Goal: Information Seeking & Learning: Find specific fact

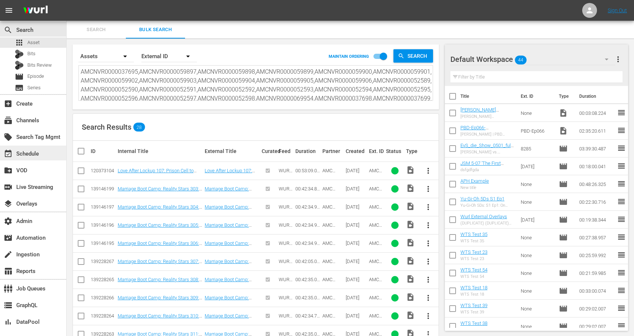
click at [31, 154] on div "event_available Schedule" at bounding box center [20, 152] width 41 height 7
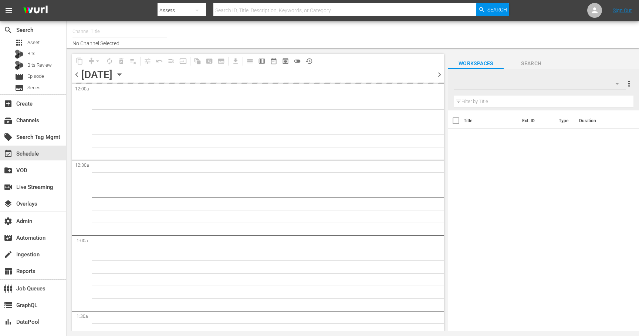
type input "All Weddings by WE tv (695)"
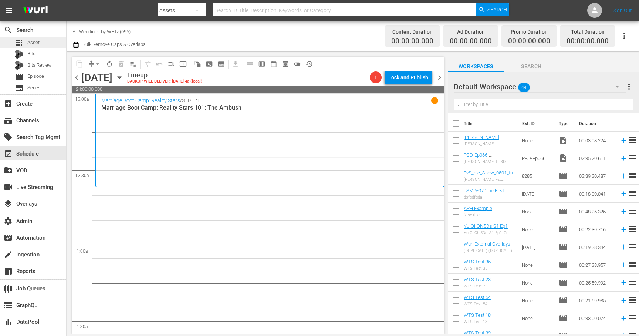
click at [30, 44] on span "Asset" at bounding box center [33, 42] width 12 height 7
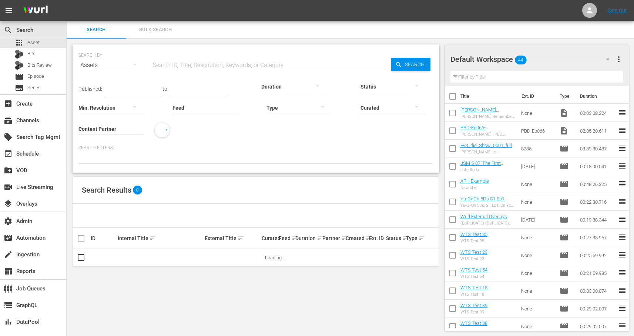
click at [185, 65] on input "text" at bounding box center [271, 65] width 240 height 18
paste input "120373104"
type input "120373104"
click at [410, 64] on span "Search" at bounding box center [416, 64] width 28 height 13
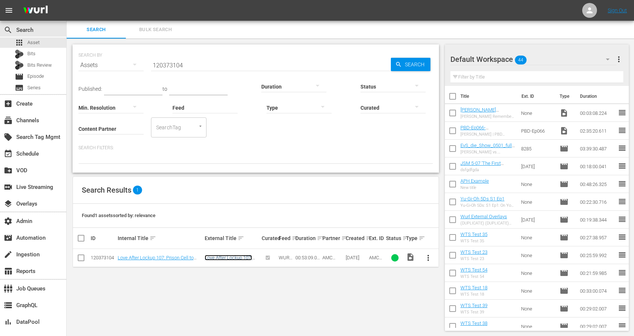
click at [241, 257] on link "Love After Lockup 107: Prison Cell to Wedding Bells" at bounding box center [228, 263] width 47 height 17
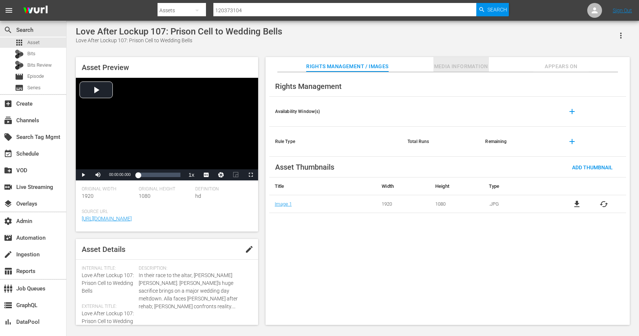
click at [469, 66] on span "Media Information" at bounding box center [461, 66] width 55 height 9
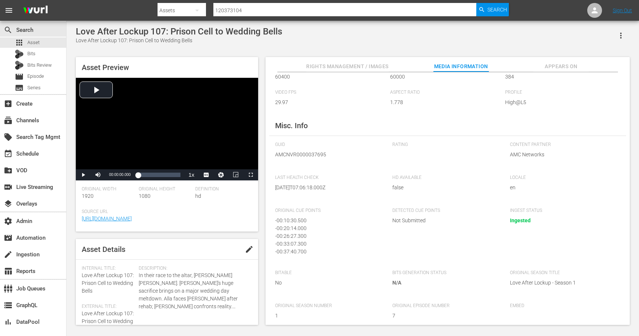
scroll to position [71, 0]
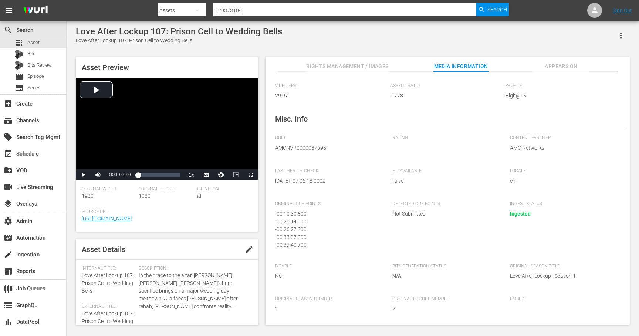
drag, startPoint x: 552, startPoint y: 68, endPoint x: 550, endPoint y: 104, distance: 35.9
click at [551, 99] on div "Rights Management / Images Media Information Appears On Media Information Origi…" at bounding box center [448, 190] width 364 height 267
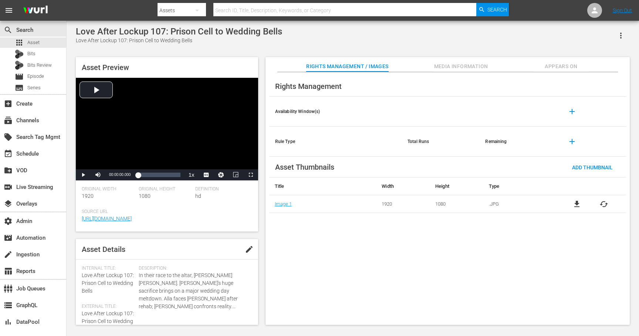
click at [453, 69] on span "Media Information" at bounding box center [461, 66] width 55 height 9
click at [452, 68] on span "Media Information" at bounding box center [461, 66] width 55 height 9
click at [455, 70] on span "Media Information" at bounding box center [461, 66] width 55 height 9
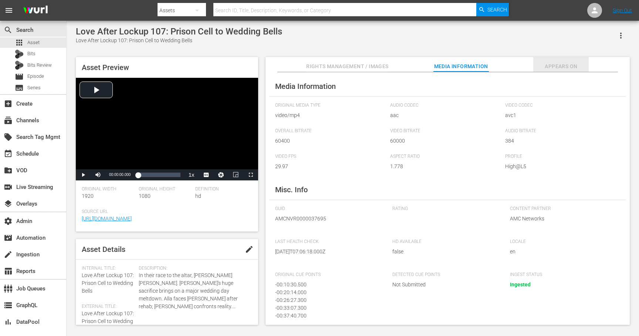
click at [561, 68] on span "Appears On" at bounding box center [560, 66] width 55 height 9
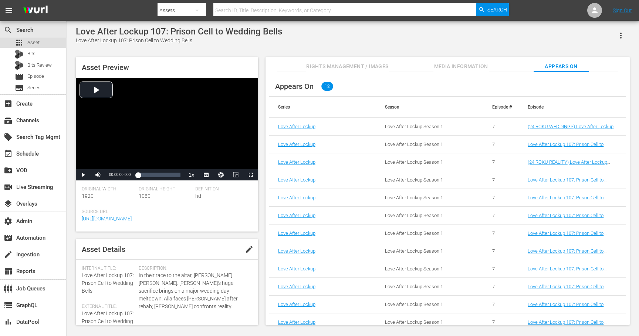
click at [29, 46] on span "Asset" at bounding box center [33, 42] width 12 height 7
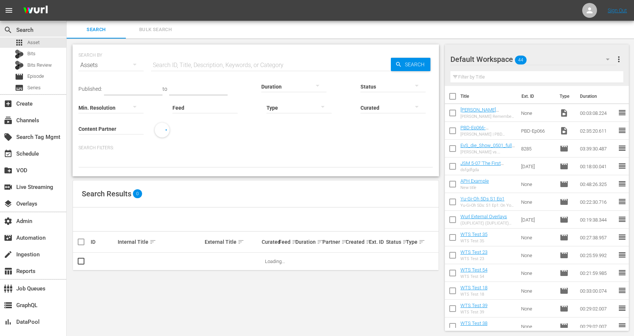
click at [165, 30] on span "Bulk Search" at bounding box center [155, 30] width 50 height 9
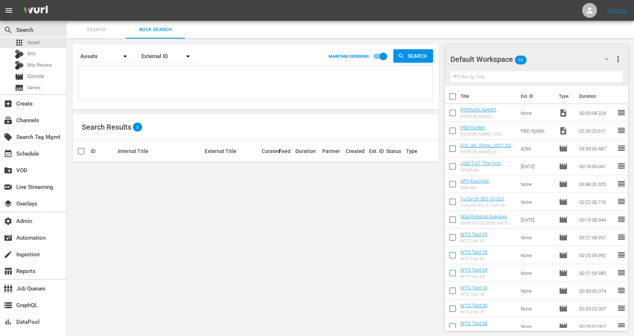
click at [176, 86] on textarea at bounding box center [257, 84] width 352 height 34
click at [139, 86] on textarea at bounding box center [257, 84] width 352 height 34
paste textarea "'AMCNVR0000037695','AMCNVR0000059897','AMCNVR0000059898','AMCNVR0000059899','AM…"
type textarea "'AMCNVR0000037695','AMCNVR0000059897','AMCNVR0000059898','AMCNVR0000059899','AM…"
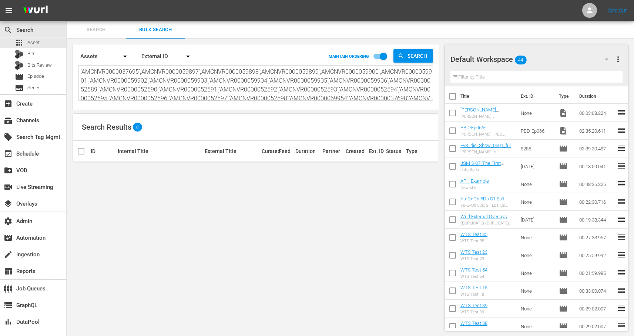
scroll to position [1, 0]
type textarea "'AMCNVR0000037695','AMCNVR0000059897','AMCNVR0000059898','AMCNVR0000059899','AM…"
click at [375, 56] on input "checkbox" at bounding box center [383, 58] width 42 height 14
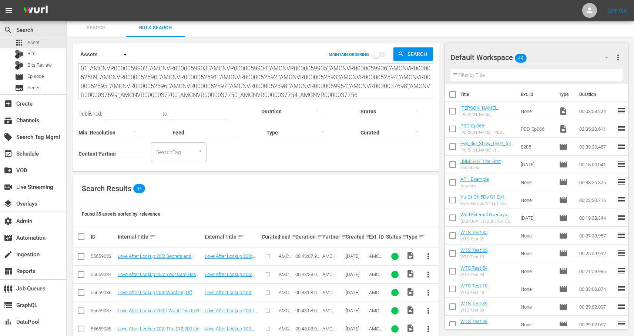
scroll to position [0, 0]
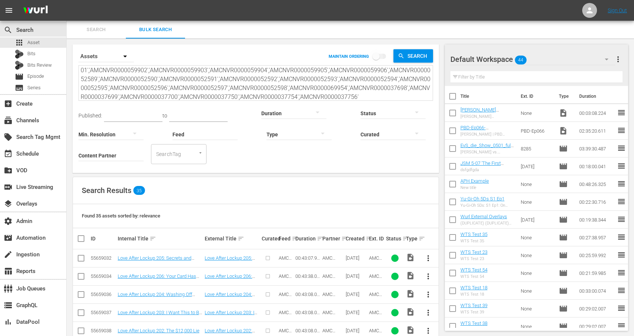
click at [383, 57] on input "checkbox" at bounding box center [376, 58] width 42 height 14
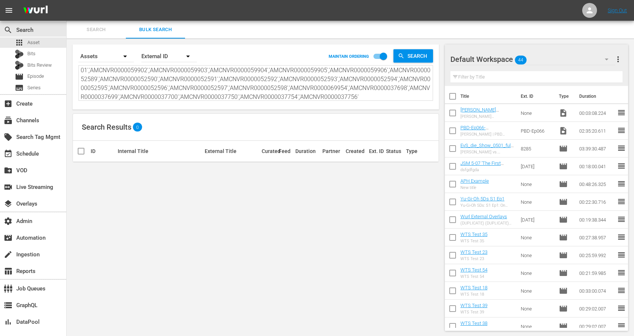
click at [172, 55] on div "External ID" at bounding box center [168, 56] width 55 height 21
click at [164, 78] on div "External ID" at bounding box center [165, 77] width 30 height 12
click at [426, 56] on span "Search" at bounding box center [418, 55] width 28 height 13
click at [375, 57] on input "checkbox" at bounding box center [383, 58] width 42 height 14
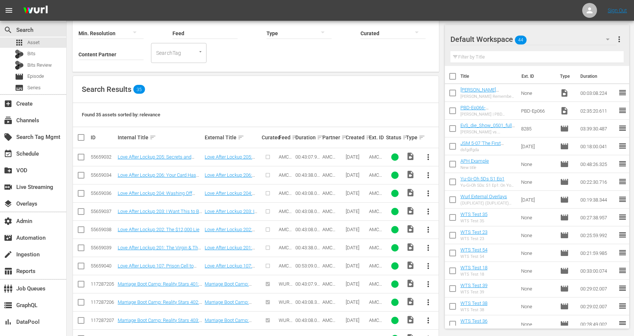
scroll to position [100, 0]
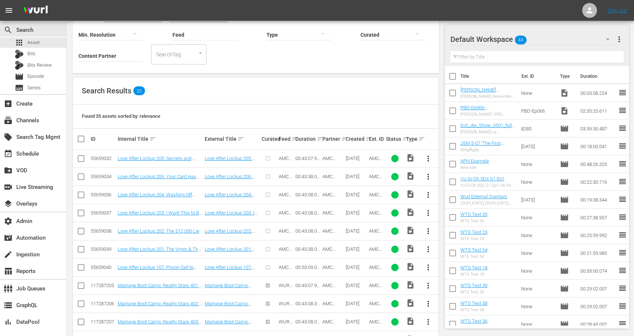
click at [259, 100] on div "Search Results 35" at bounding box center [255, 90] width 365 height 27
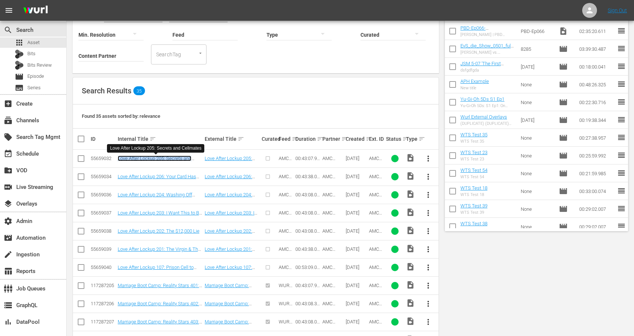
scroll to position [0, 0]
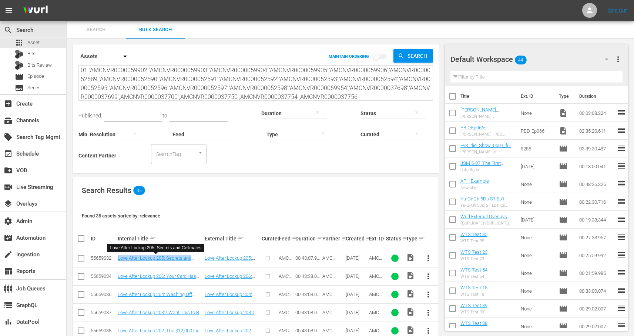
click at [383, 57] on input "checkbox" at bounding box center [376, 58] width 42 height 14
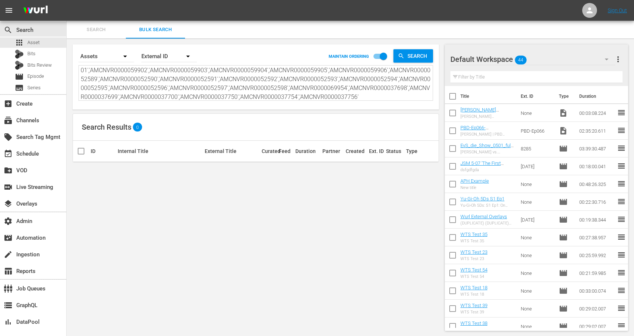
click at [373, 84] on textarea "'AMCNVR0000037695','AMCNVR0000059897','AMCNVR0000059898','AMCNVR0000059899','AM…" at bounding box center [257, 84] width 352 height 34
drag, startPoint x: 370, startPoint y: 94, endPoint x: 101, endPoint y: 42, distance: 274.2
click at [101, 42] on div "Search By Assets Order By External ID MAINTAIN ORDERING Search 'AMCNVR000003769…" at bounding box center [256, 187] width 378 height 298
click at [410, 54] on span "Search" at bounding box center [418, 55] width 28 height 13
click at [125, 58] on icon "button" at bounding box center [125, 56] width 9 height 9
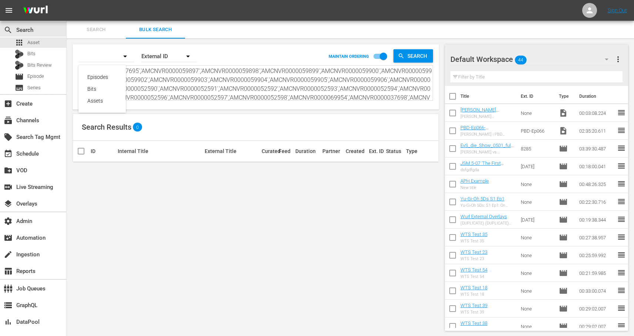
click at [104, 100] on div "Assets" at bounding box center [102, 101] width 30 height 12
click at [378, 57] on input "checkbox" at bounding box center [383, 58] width 42 height 14
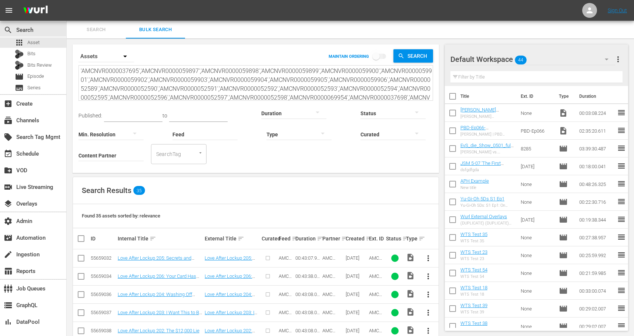
click at [382, 57] on input "checkbox" at bounding box center [376, 58] width 42 height 14
checkbox input "true"
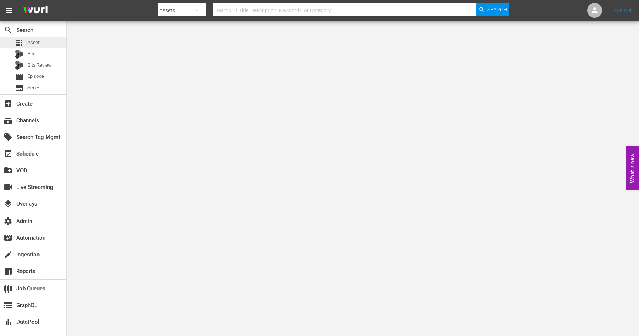
click at [33, 44] on span "Asset" at bounding box center [33, 42] width 12 height 7
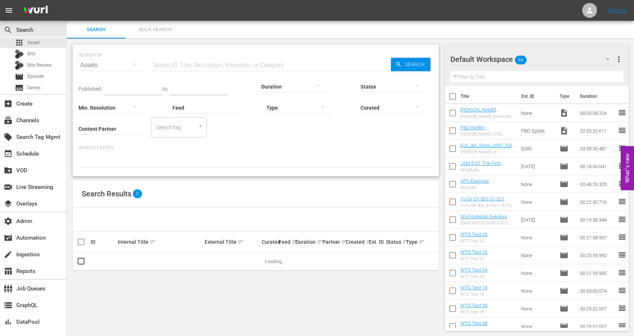
click at [154, 31] on span "Bulk Search" at bounding box center [155, 30] width 50 height 9
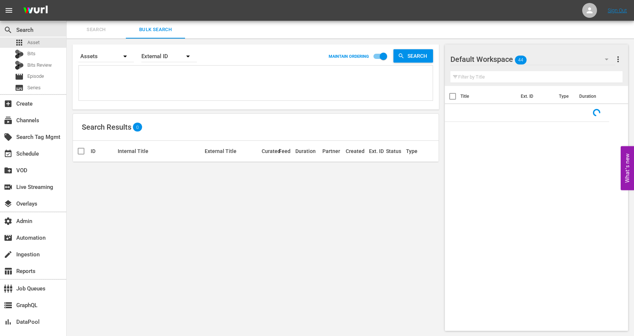
click at [159, 80] on textarea at bounding box center [257, 84] width 352 height 34
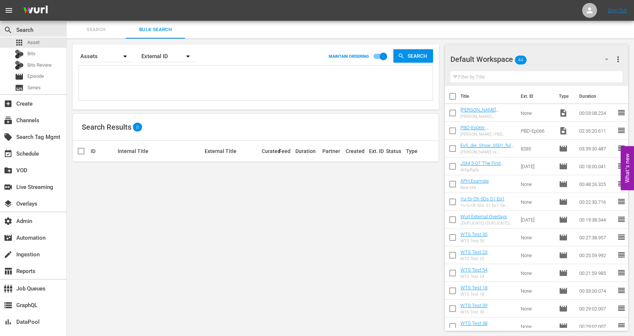
paste textarea "'AMCNVR0000037695','AMCNVR0000059897','AMCNVR0000059898','AMCNVR0000059899','AM…"
type textarea "'AMCNVR0000037695','AMCNVR0000059897','AMCNVR0000059898','AMCNVR0000059899','AM…"
click at [127, 75] on textarea at bounding box center [257, 84] width 352 height 34
paste textarea "AMCNVR0000037695,AMCNVR0000059897,AMCNVR0000059898,AMCNVR0000059899,AMCNVR00000…"
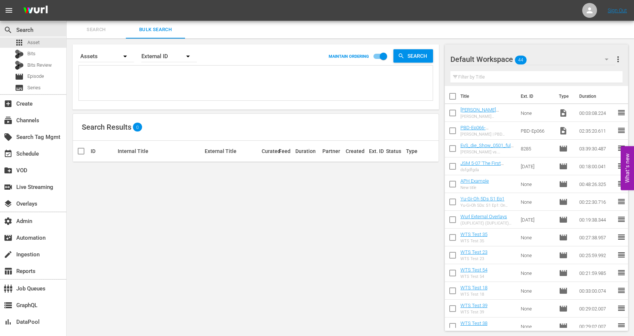
type textarea "AMCNVR0000037695,AMCNVR0000059897,AMCNVR0000059898,AMCNVR0000059899,AMCNVR00000…"
paste textarea "AMCNVR0000037695,AMCNVR0000059897,AMCNVR0000059898,AMCNVR0000059899,AMCNVR00000…"
type textarea "AMCNVR0000037695,AMCNVR0000059897,AMCNVR0000059898,AMCNVR0000059899,AMCNVR00000…"
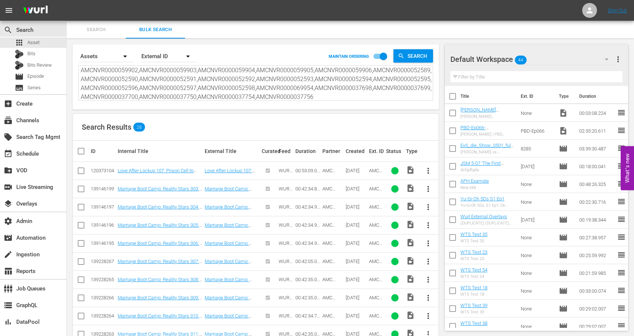
type textarea "AMCNVR0000037695,AMCNVR0000059897,AMCNVR0000059898,AMCNVR0000059899,AMCNVR00000…"
click at [272, 119] on div "Search Results 28" at bounding box center [255, 127] width 365 height 27
click at [100, 188] on div "139146199" at bounding box center [103, 189] width 25 height 6
copy div "139146199"
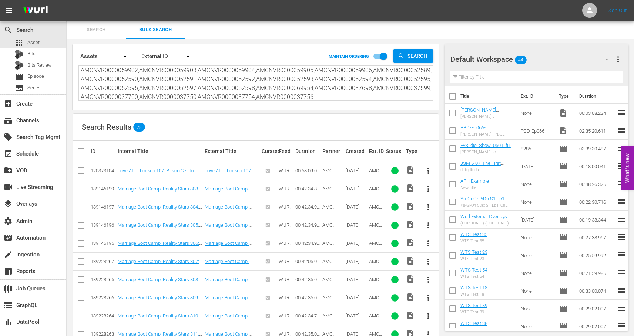
click at [105, 206] on div "139146197" at bounding box center [103, 207] width 25 height 6
copy div "139146197"
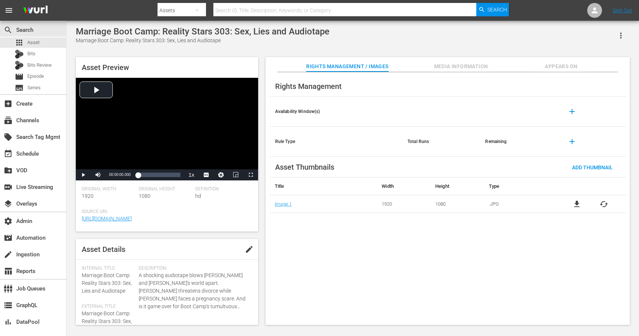
click at [461, 68] on span "Media Information" at bounding box center [461, 66] width 55 height 9
